Goal: Information Seeking & Learning: Learn about a topic

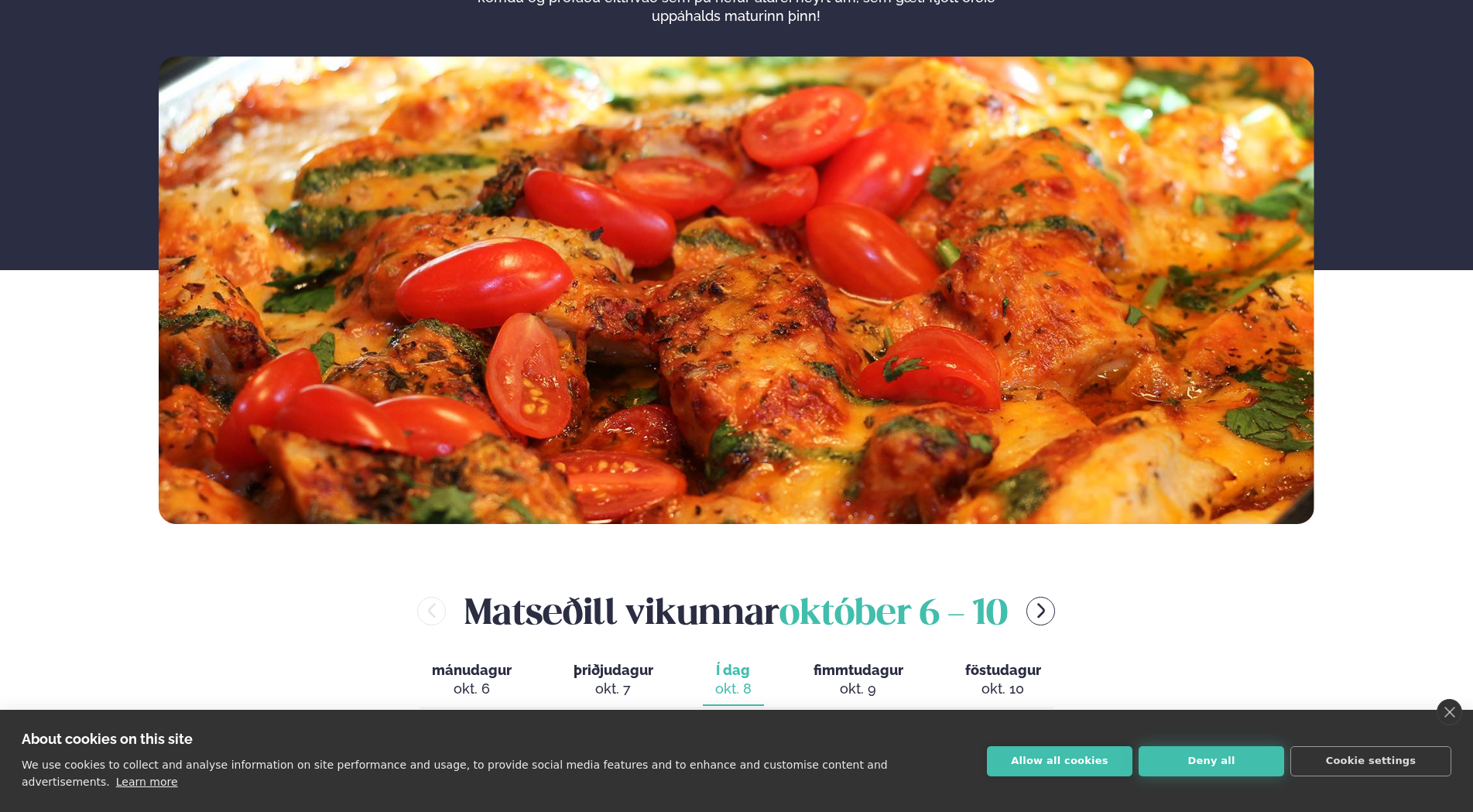
click at [1170, 773] on button "Deny all" at bounding box center [1212, 761] width 145 height 30
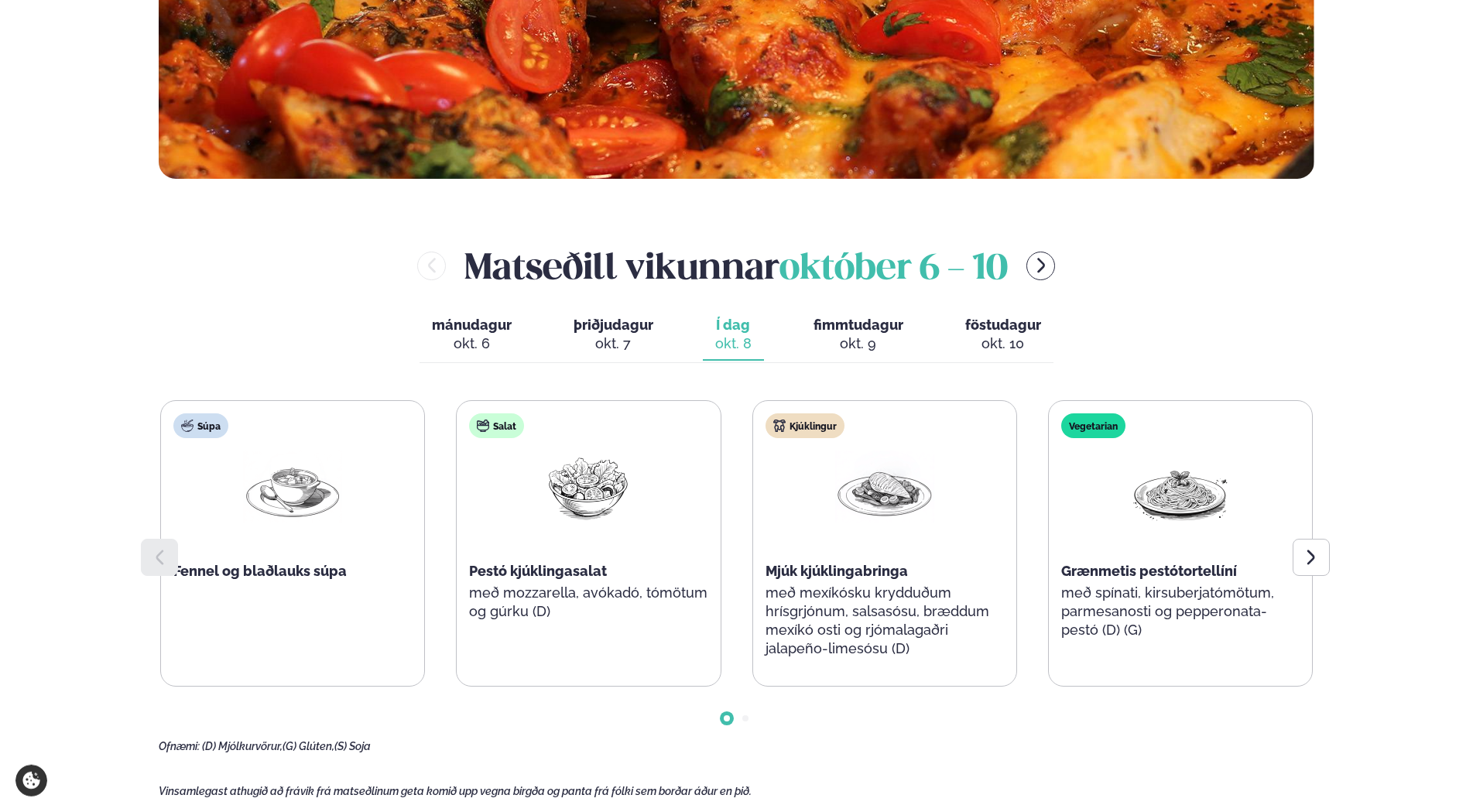
scroll to position [632, 0]
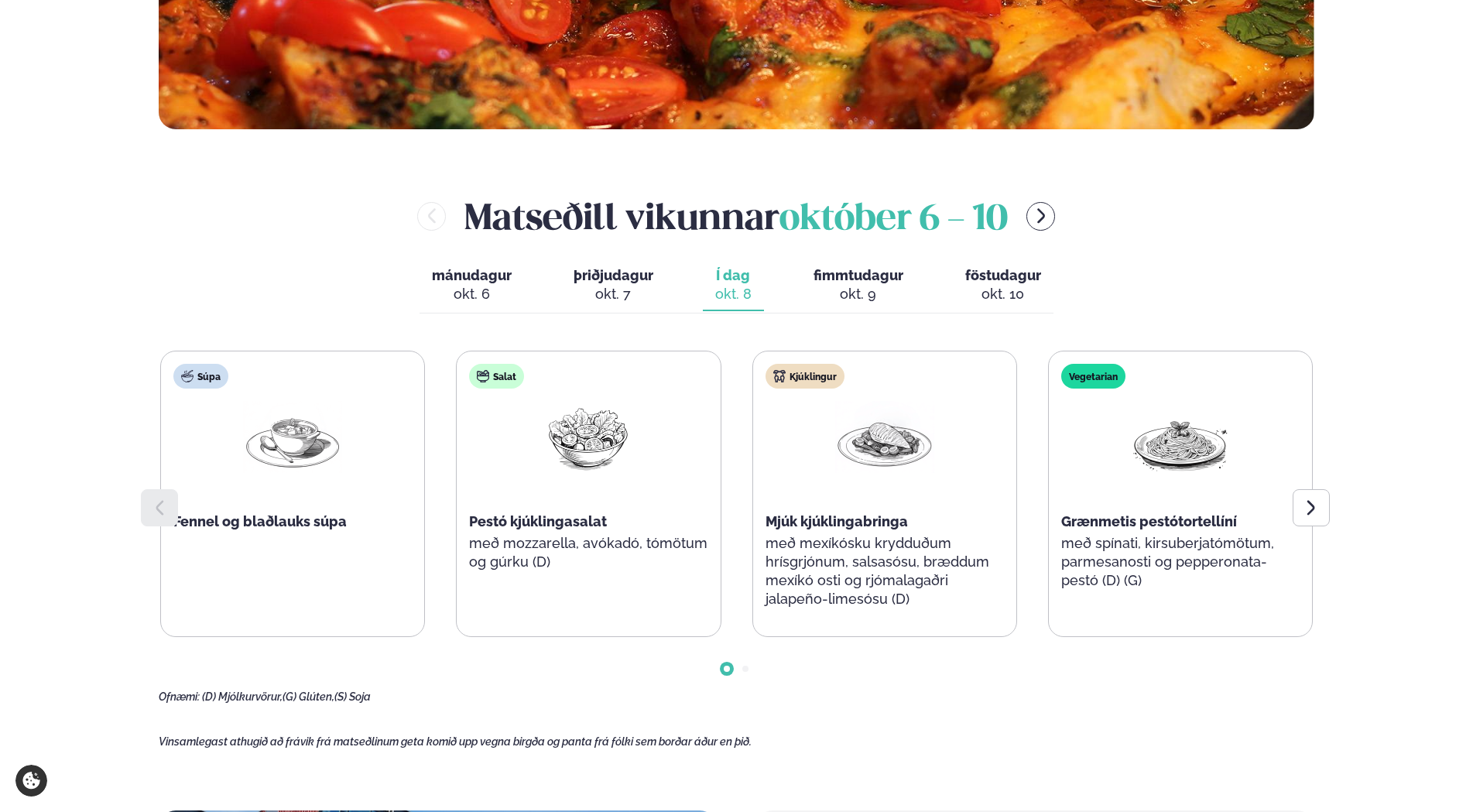
click at [820, 289] on div "okt. 9" at bounding box center [858, 295] width 90 height 19
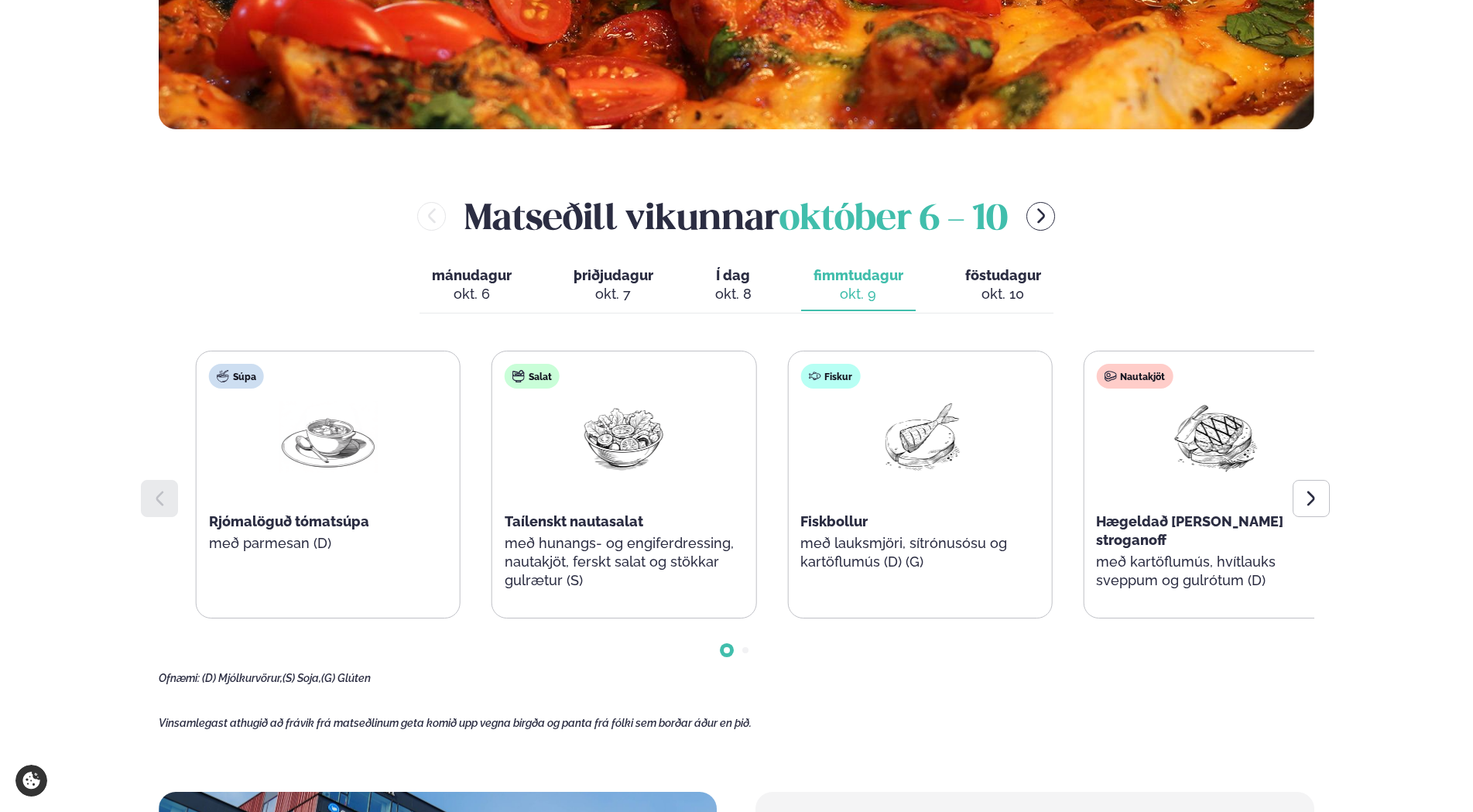
click at [535, 518] on div "Salat Taílenskt nautasalat með hunangs- og engiferdressing, nautakjöt, ferskt s…" at bounding box center [624, 485] width 263 height 266
click at [559, 525] on span "Taílenskt nautasalat" at bounding box center [570, 521] width 138 height 16
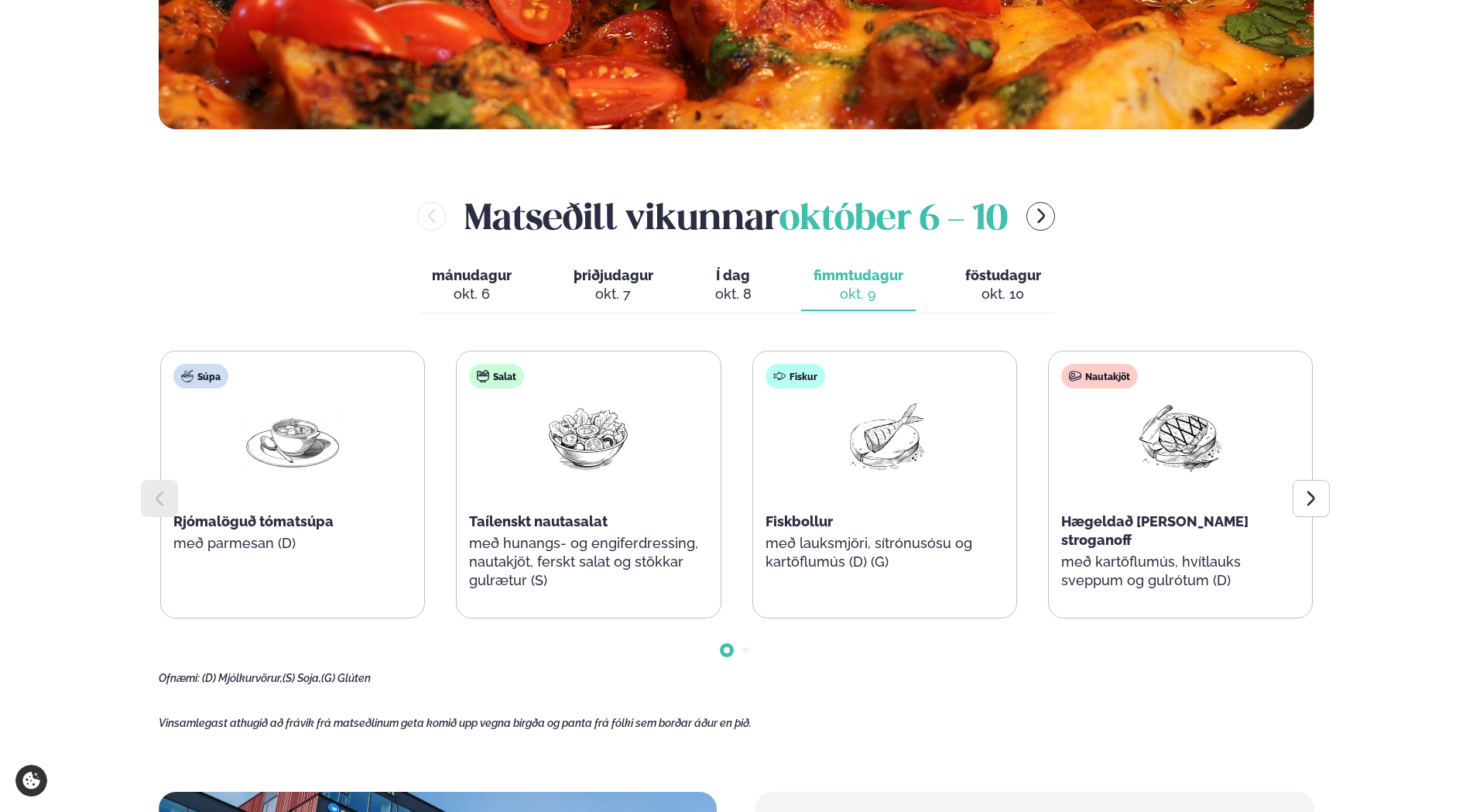
click at [986, 286] on div "okt. 10" at bounding box center [1003, 295] width 76 height 19
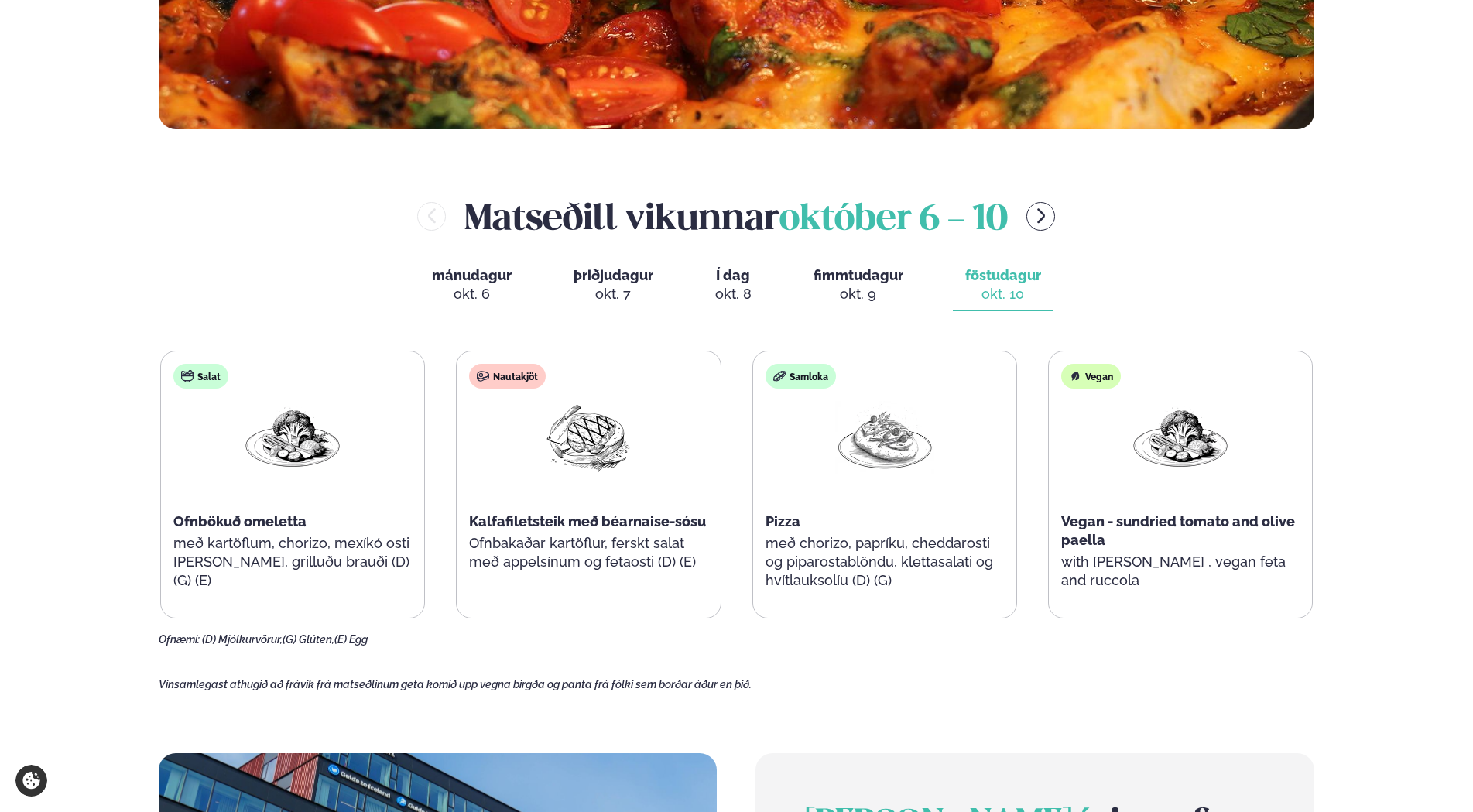
click at [492, 521] on span "Kalfafiletsteik með béarnaise-sósu" at bounding box center [587, 521] width 237 height 16
click at [862, 283] on span "fimmtudagur" at bounding box center [858, 275] width 90 height 16
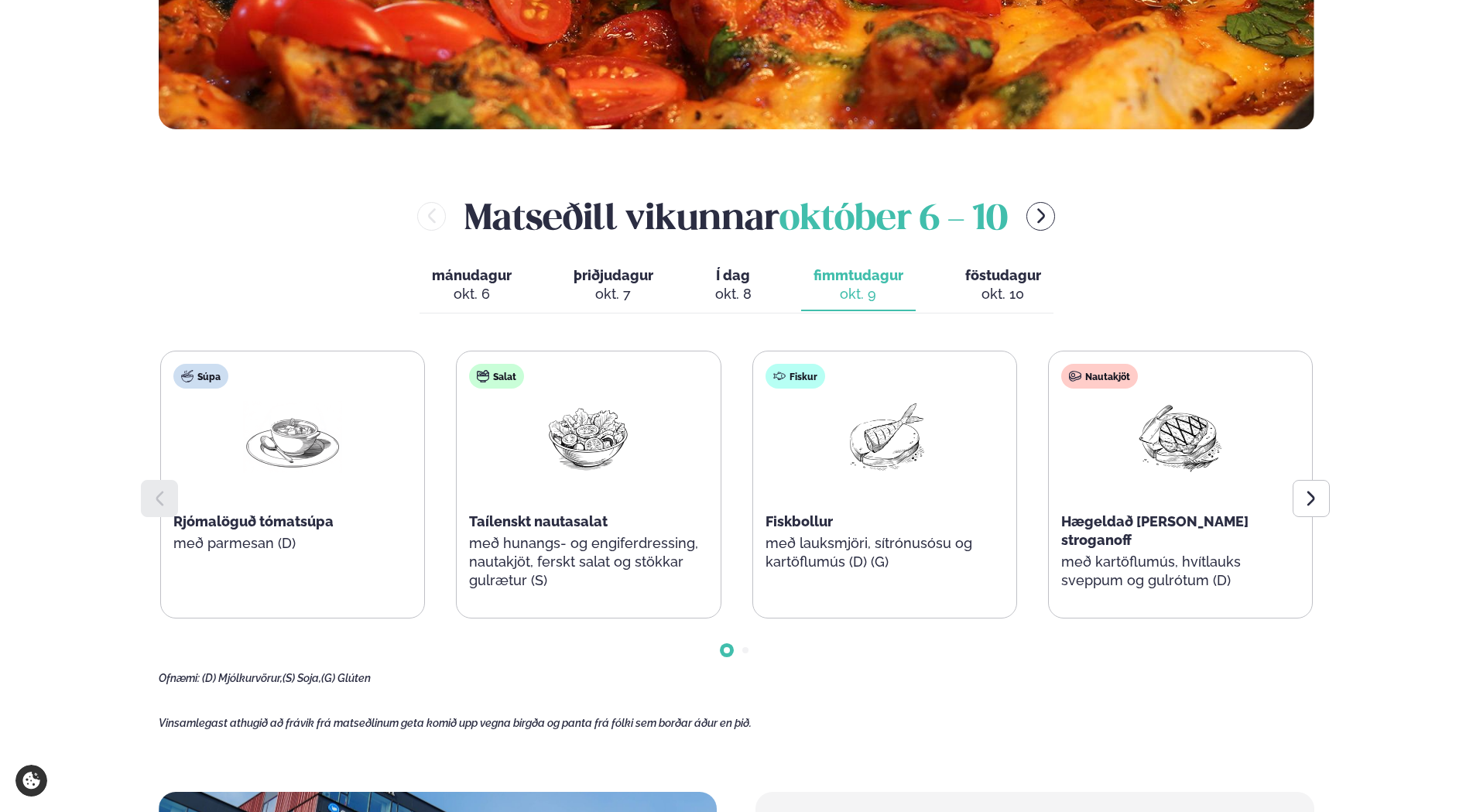
click at [728, 287] on div "okt. 8" at bounding box center [734, 295] width 37 height 19
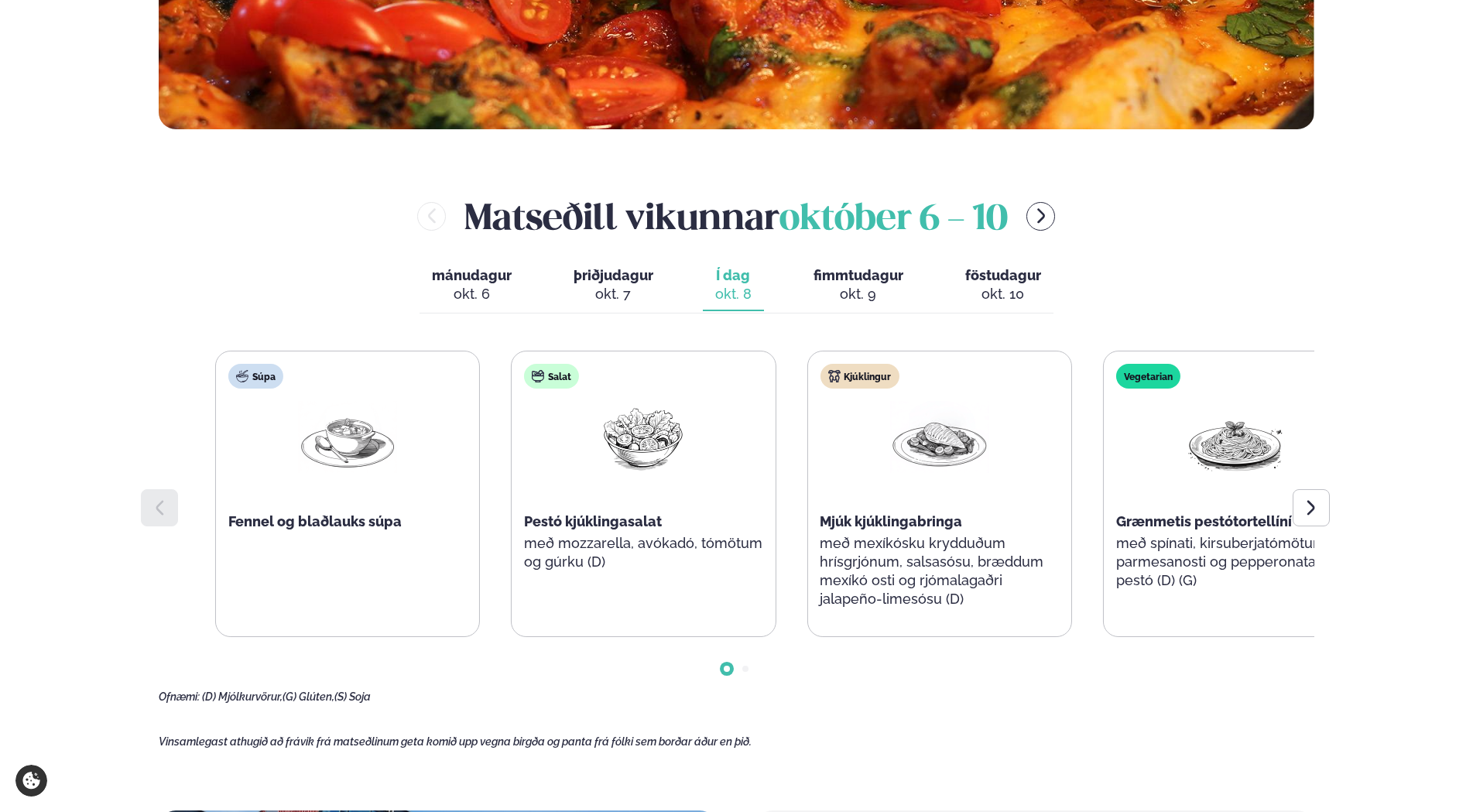
click at [885, 517] on span "Mjúk kjúklingabringa" at bounding box center [891, 521] width 143 height 16
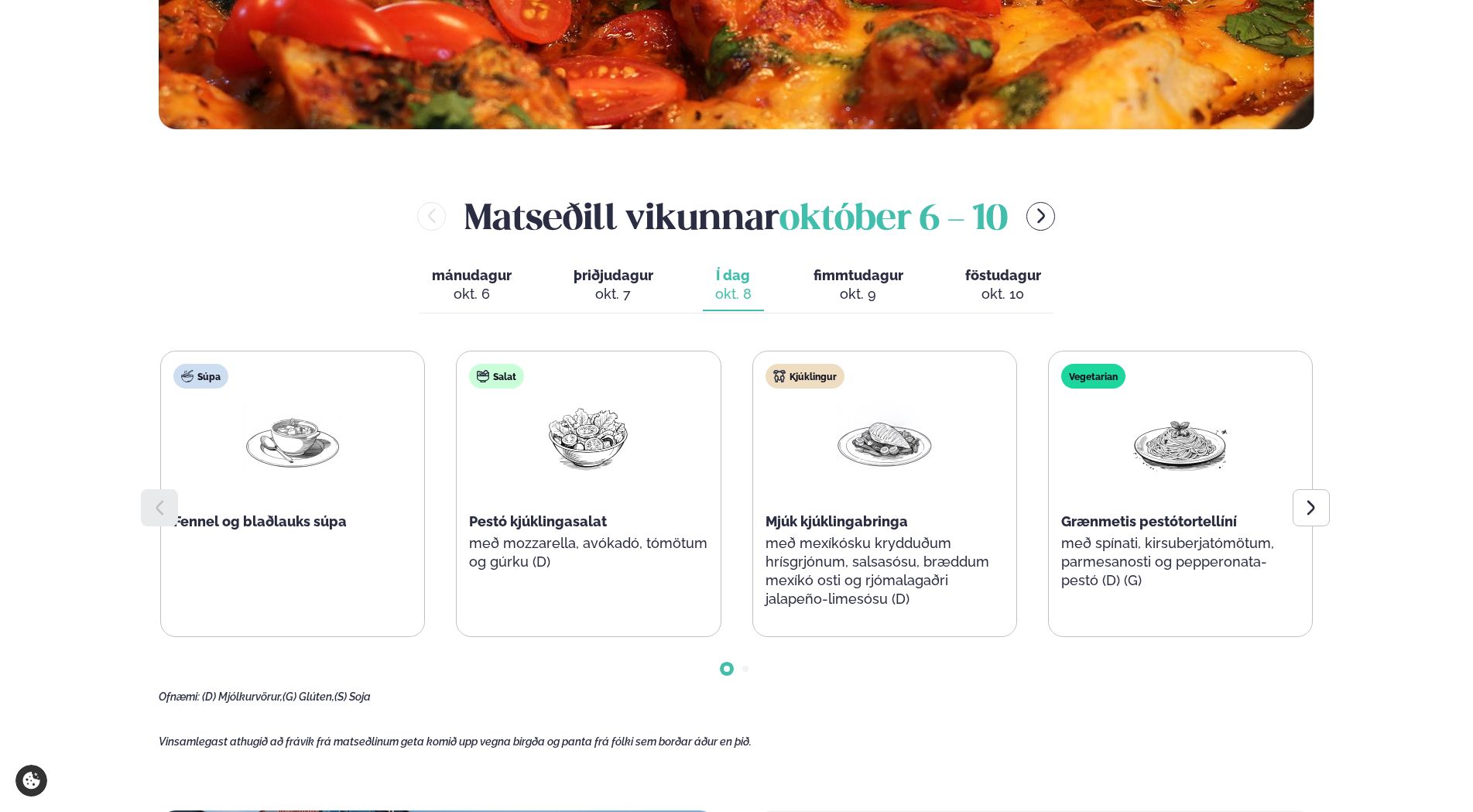
click at [348, 572] on div "Súpa Fennel og blaðlauks súpa" at bounding box center [293, 476] width 263 height 248
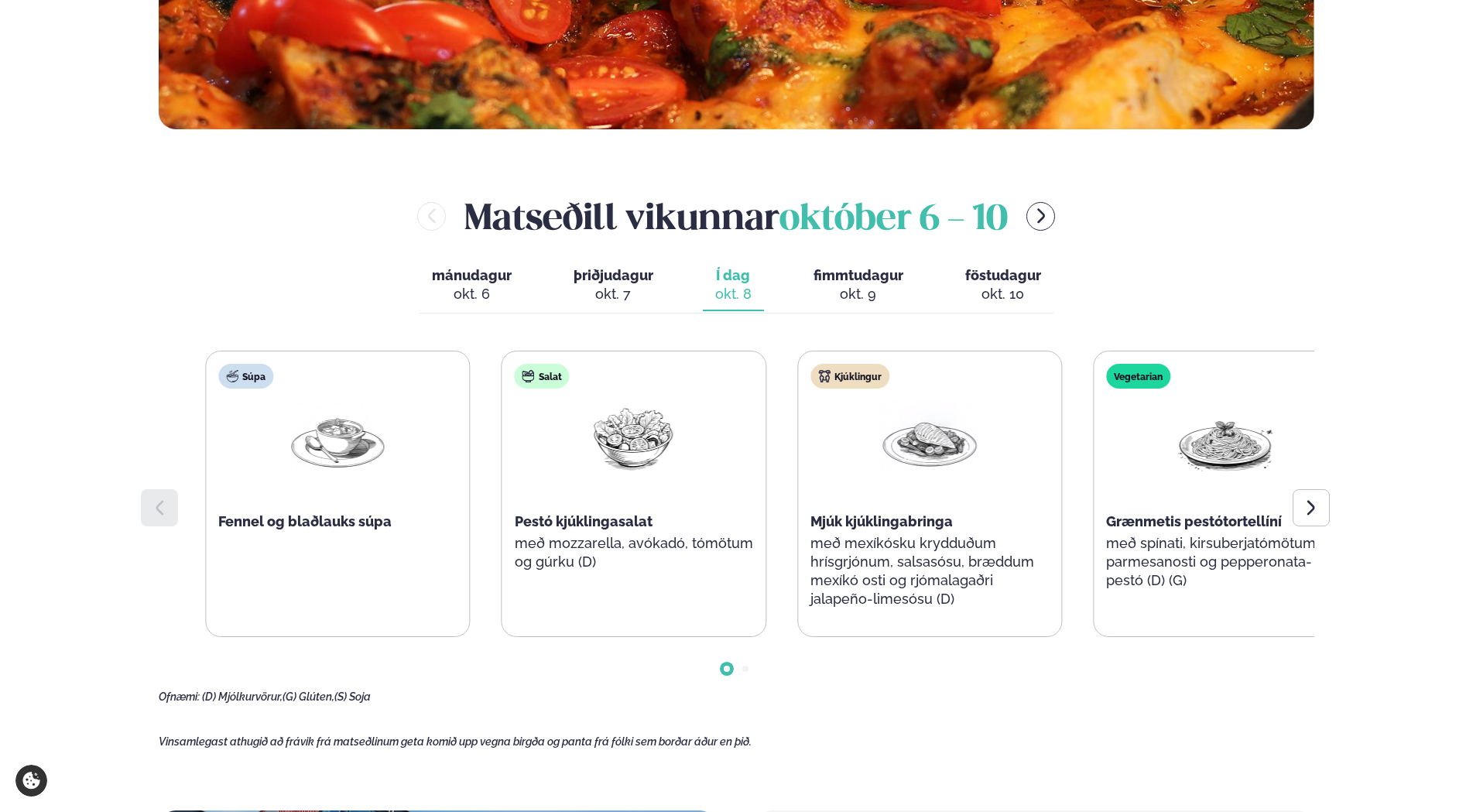
click at [446, 562] on div "Súpa Fennel og blaðlauks súpa" at bounding box center [337, 476] width 263 height 248
